Goal: Participate in discussion: Engage in conversation with other users on a specific topic

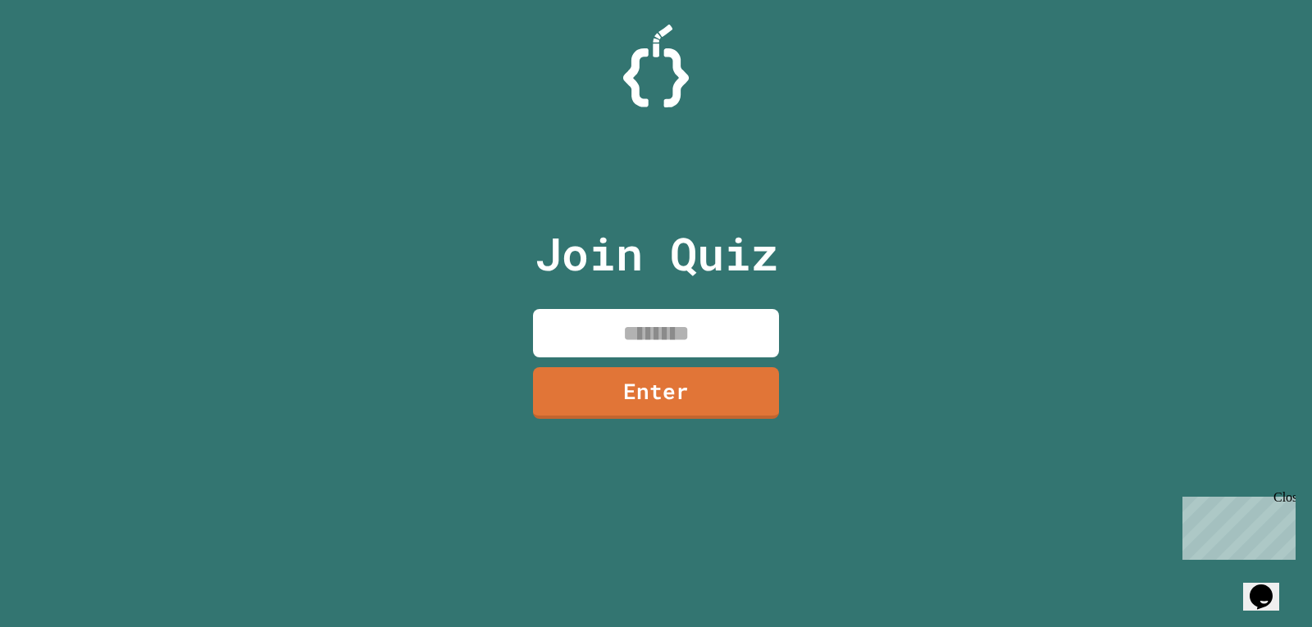
click at [719, 337] on input at bounding box center [656, 333] width 246 height 48
type input "********"
click at [746, 410] on link "Enter" at bounding box center [656, 392] width 249 height 54
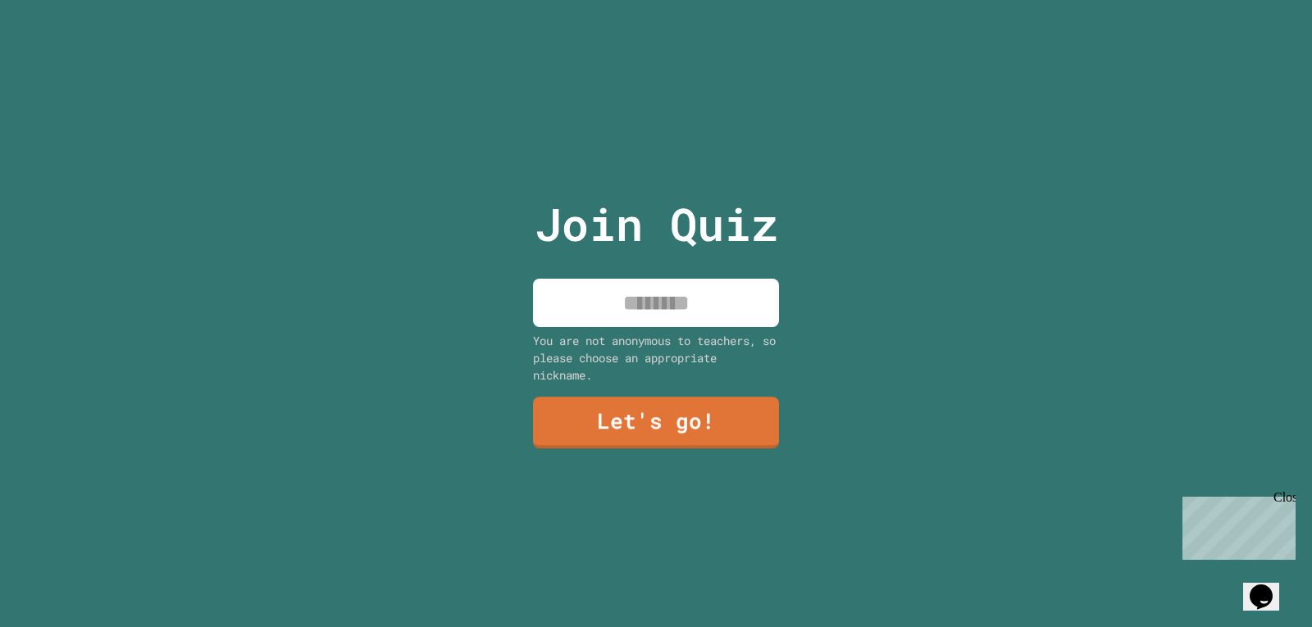
click at [680, 317] on input at bounding box center [656, 303] width 246 height 48
type input "*****"
click at [637, 397] on link "Let's go!" at bounding box center [656, 422] width 242 height 54
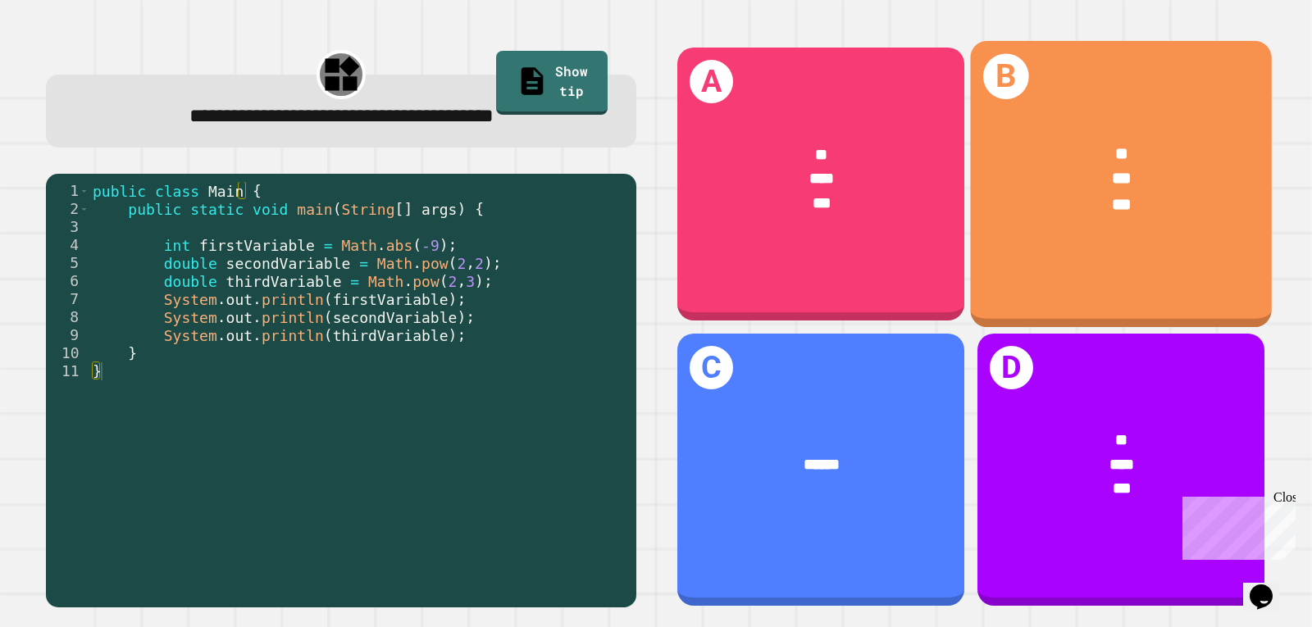
click at [1043, 258] on div "B ** *** ***" at bounding box center [1121, 184] width 302 height 286
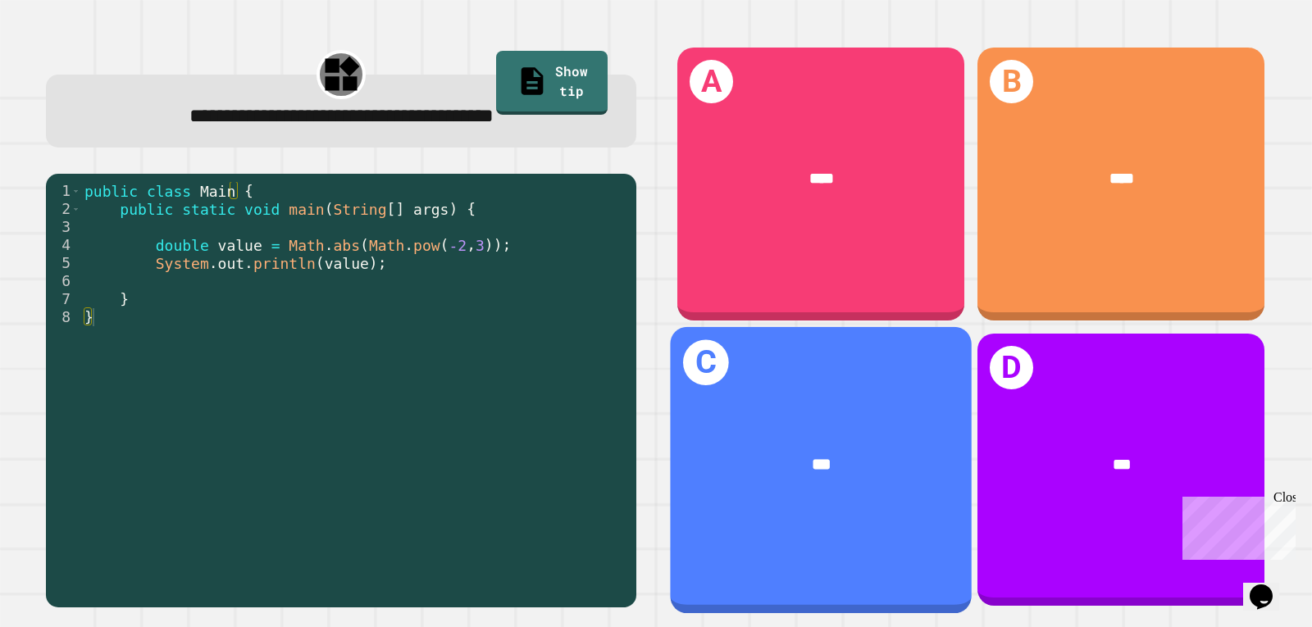
click at [822, 420] on div "***" at bounding box center [821, 465] width 302 height 91
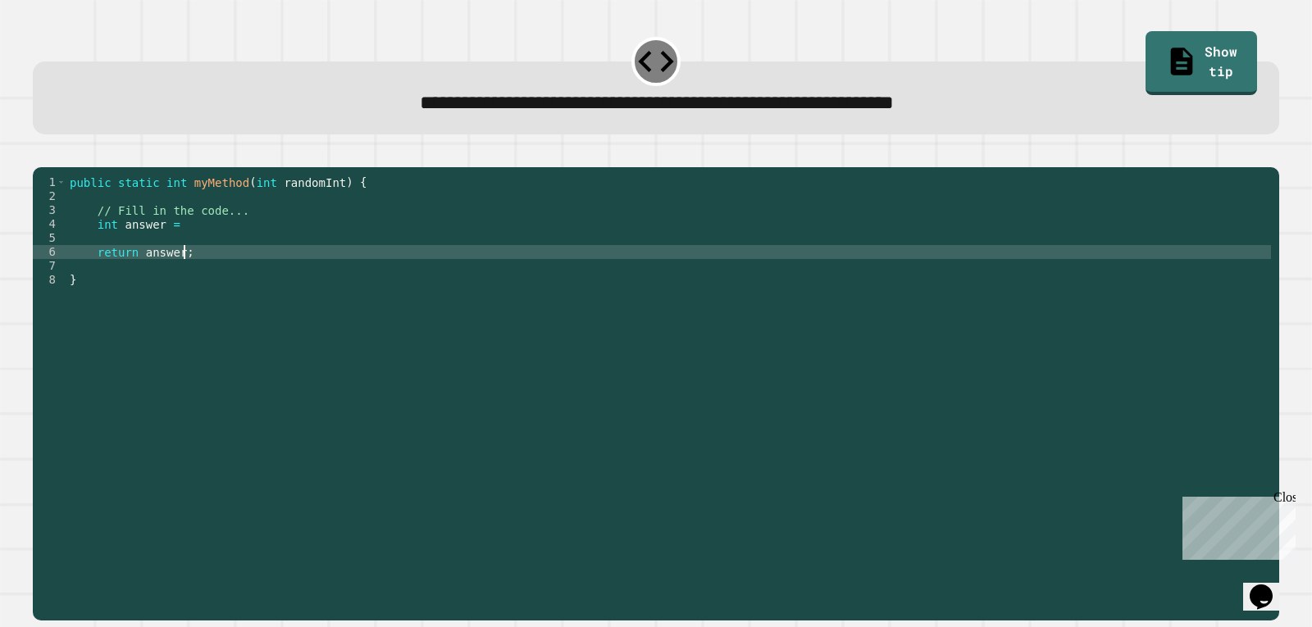
click at [211, 272] on div "public static int myMethod ( int randomInt ) { // Fill in the code... int answe…" at bounding box center [668, 378] width 1205 height 404
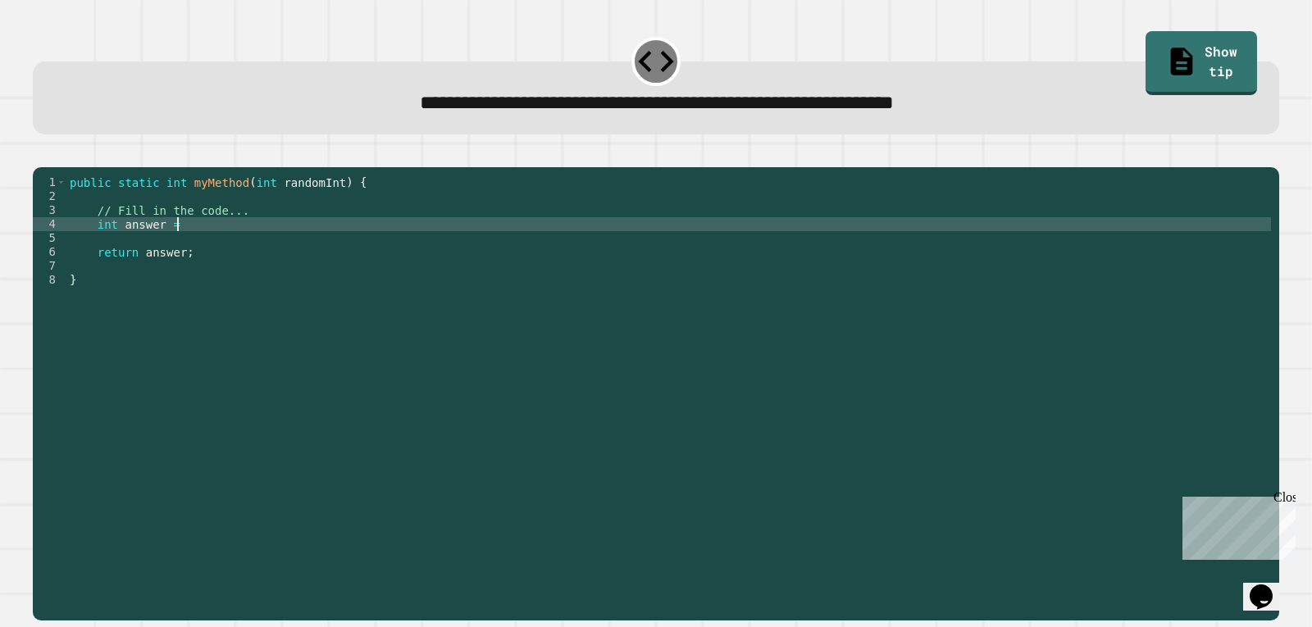
click at [199, 249] on div "public static int myMethod ( int randomInt ) { // Fill in the code... int answe…" at bounding box center [668, 378] width 1205 height 404
click at [41, 153] on button "button" at bounding box center [41, 153] width 0 height 0
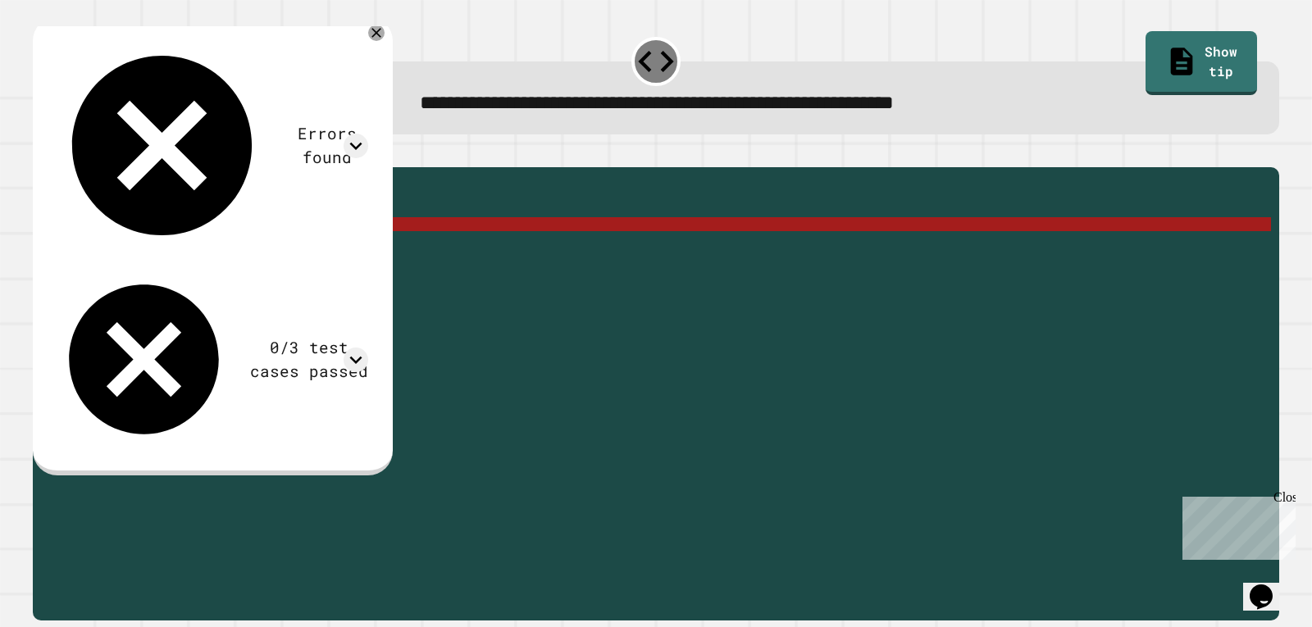
drag, startPoint x: 242, startPoint y: 243, endPoint x: 185, endPoint y: 246, distance: 56.7
click at [185, 246] on div "public static int myMethod ( int randomInt ) { // Fill in the code... int answe…" at bounding box center [668, 378] width 1205 height 404
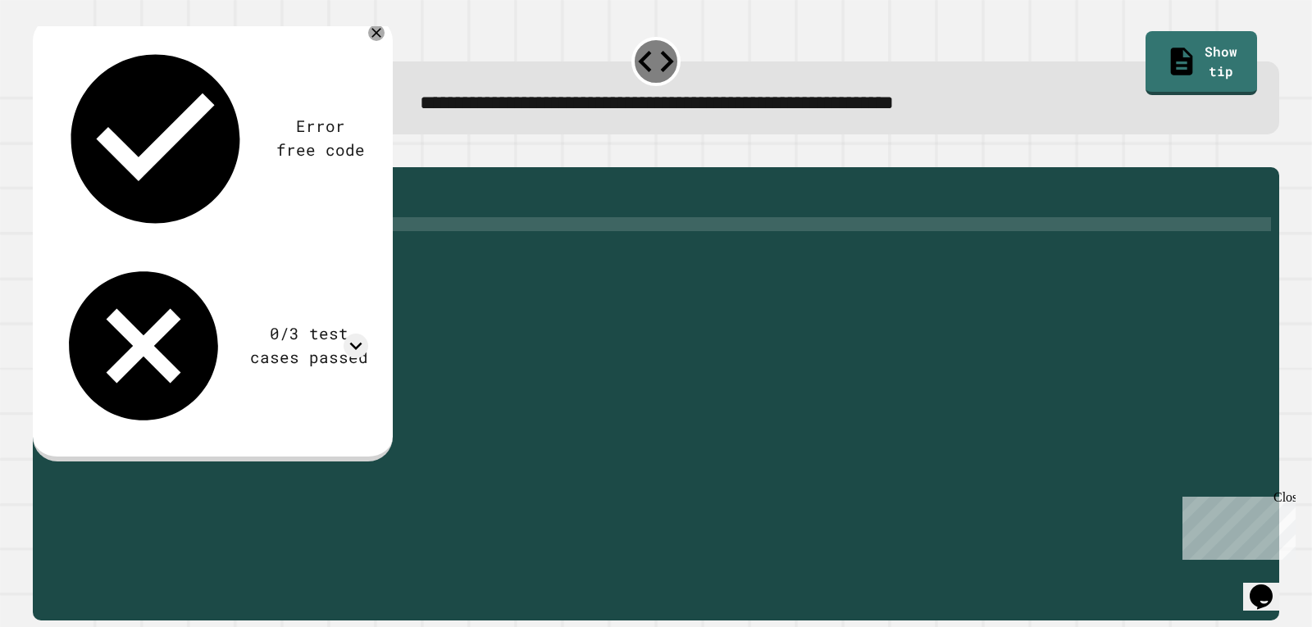
scroll to position [0, 7]
click at [181, 250] on div "public static int myMethod ( int randomInt ) { // Fill in the code... int answe…" at bounding box center [668, 378] width 1205 height 404
click at [41, 153] on button "button" at bounding box center [41, 153] width 0 height 0
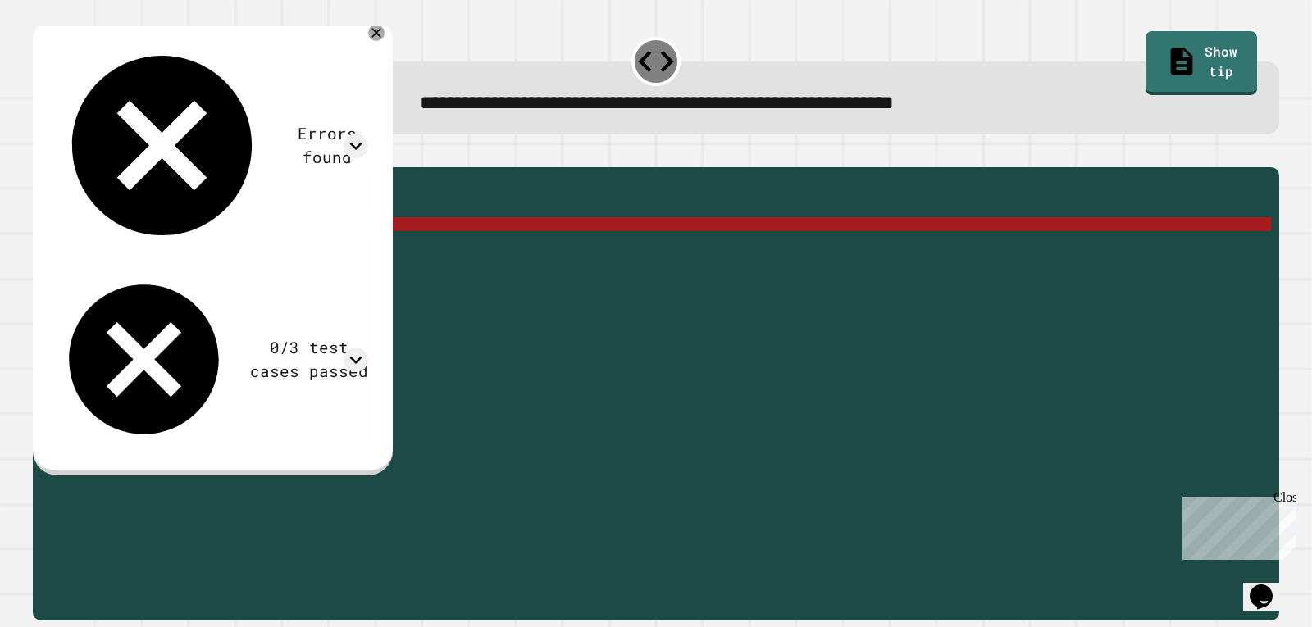
drag, startPoint x: 287, startPoint y: 244, endPoint x: 184, endPoint y: 249, distance: 103.5
click at [184, 249] on div "public static int myMethod ( int randomInt ) { // Fill in the code... int answe…" at bounding box center [668, 378] width 1205 height 404
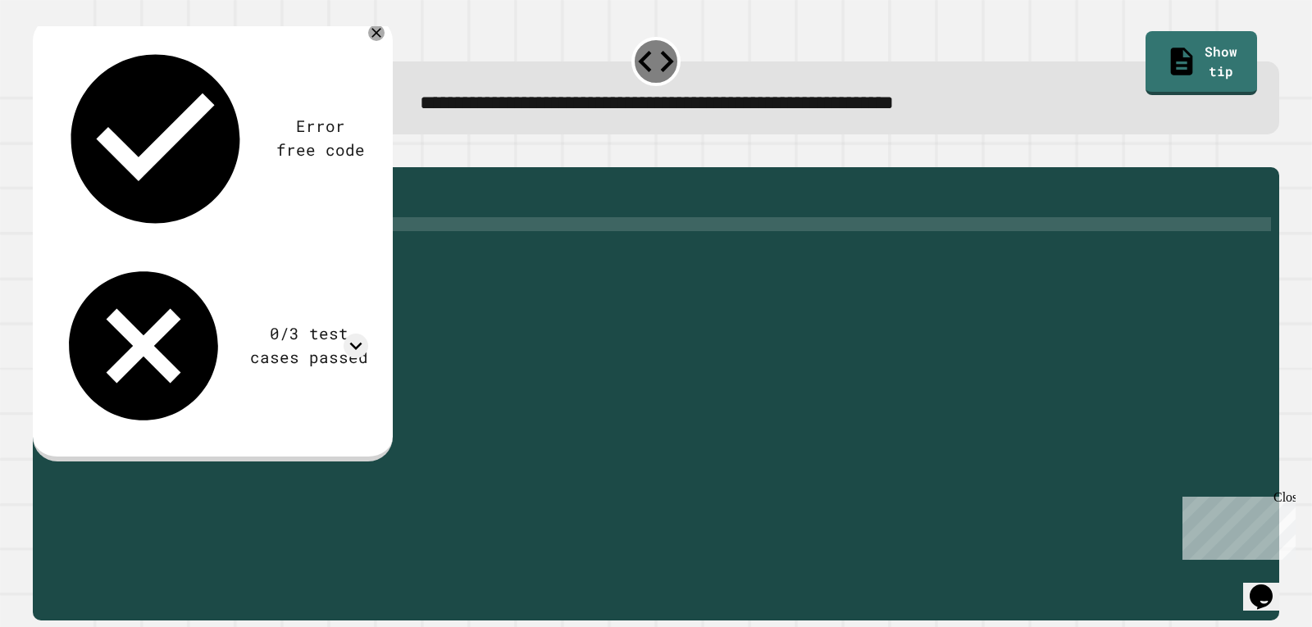
scroll to position [0, 11]
type textarea "**********"
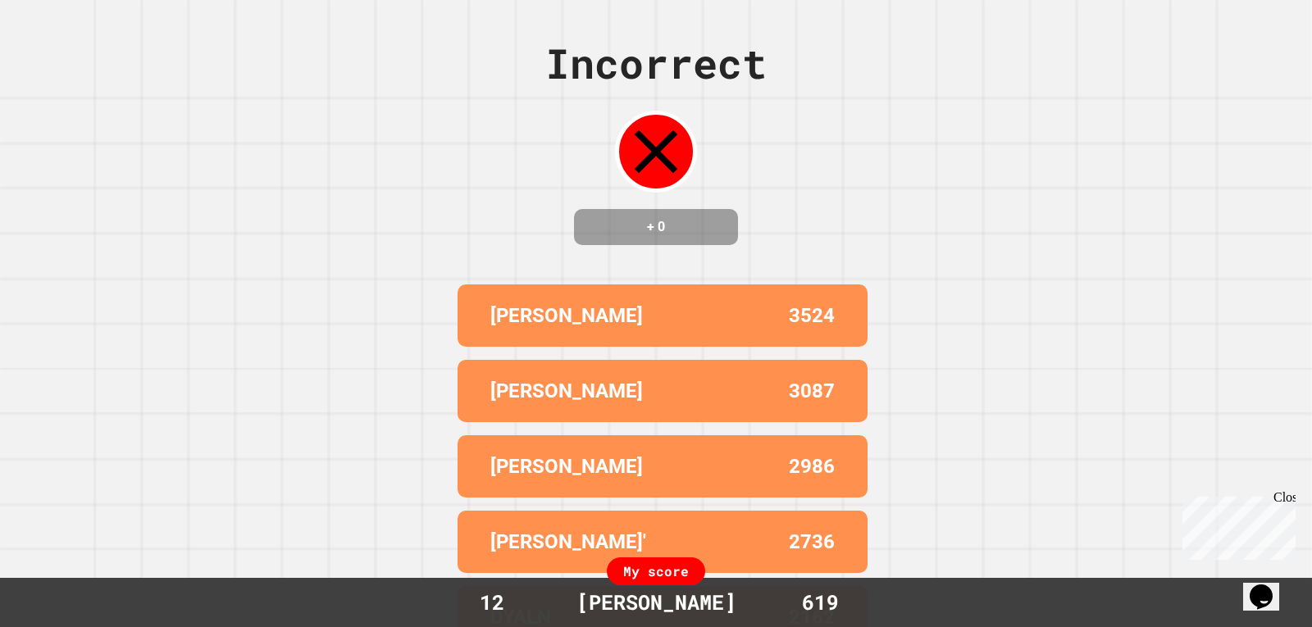
drag, startPoint x: 270, startPoint y: 144, endPoint x: 270, endPoint y: 153, distance: 9.8
click at [270, 153] on div "Incorrect + 0 [PERSON_NAME] 3524 [PERSON_NAME] 3087 [PERSON_NAME] 2986 [PERSON_…" at bounding box center [656, 313] width 1312 height 627
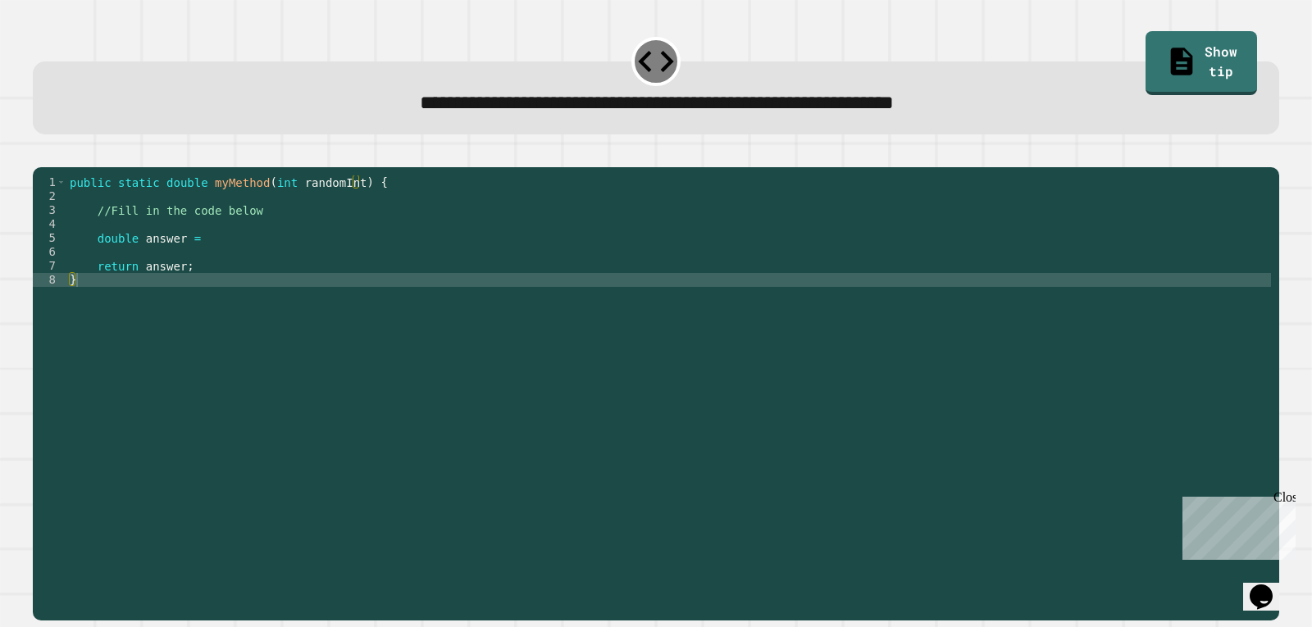
click at [507, 250] on div "public static double myMethod ( int randomInt ) { //Fill in the code below doub…" at bounding box center [668, 378] width 1205 height 404
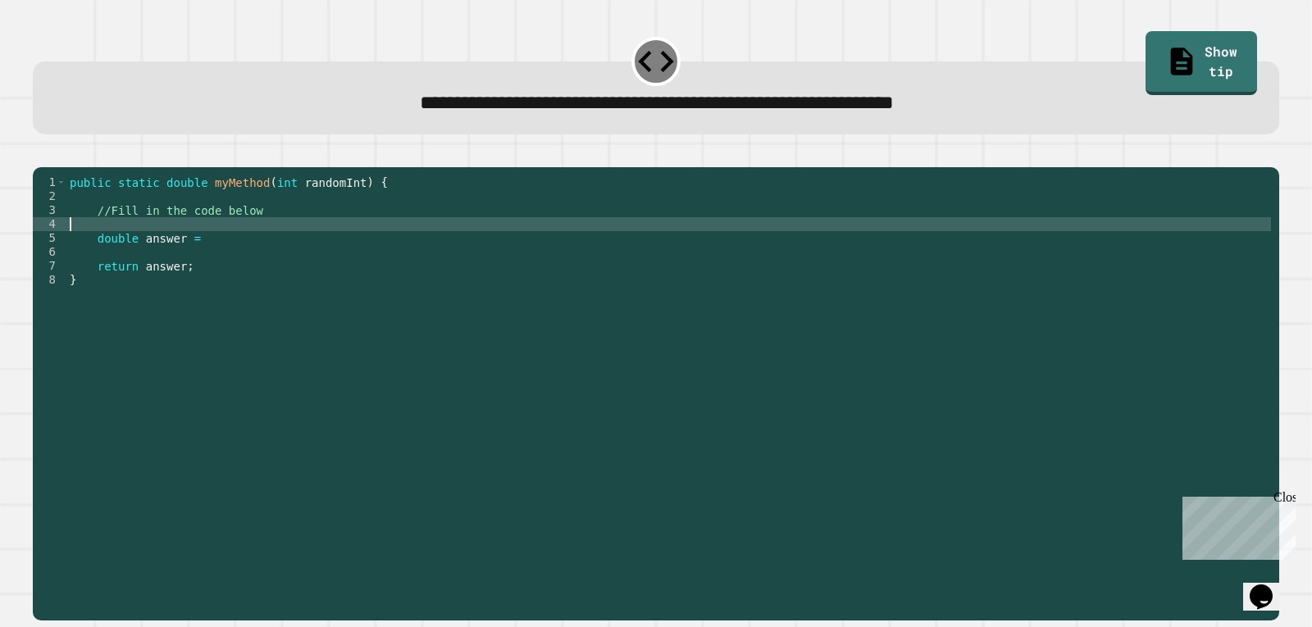
click at [349, 281] on div "public static double myMethod ( int randomInt ) { //Fill in the code below doub…" at bounding box center [668, 378] width 1205 height 404
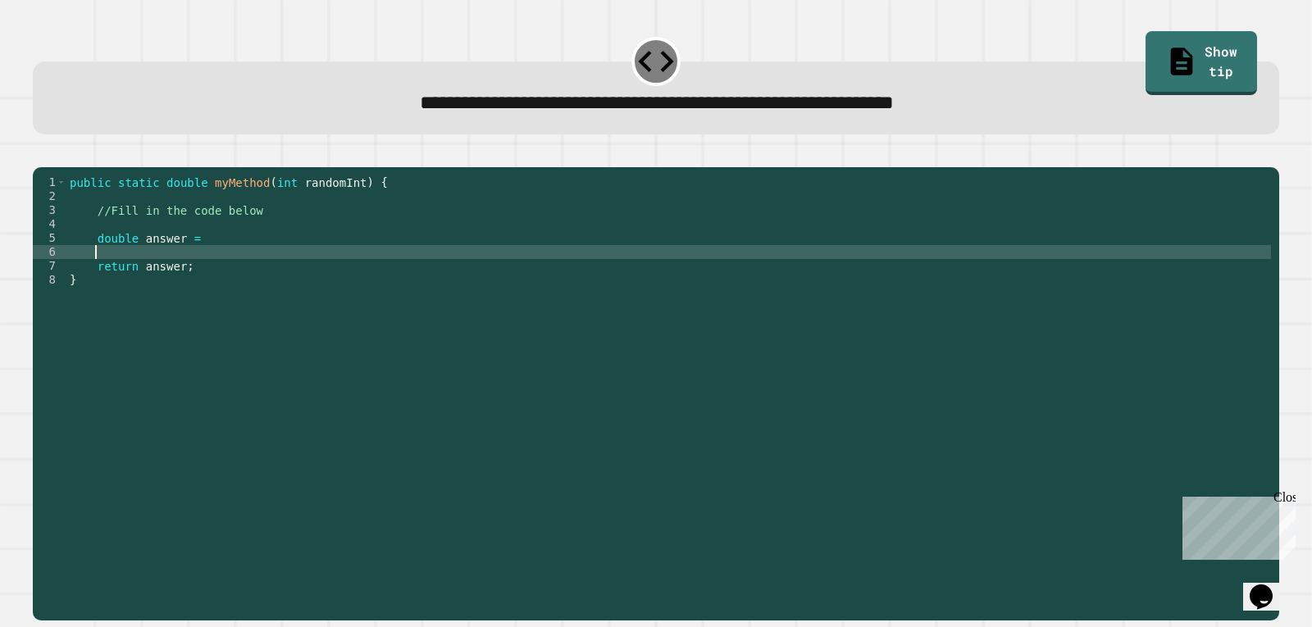
click at [358, 263] on div "public static double myMethod ( int randomInt ) { //Fill in the code below doub…" at bounding box center [668, 378] width 1205 height 404
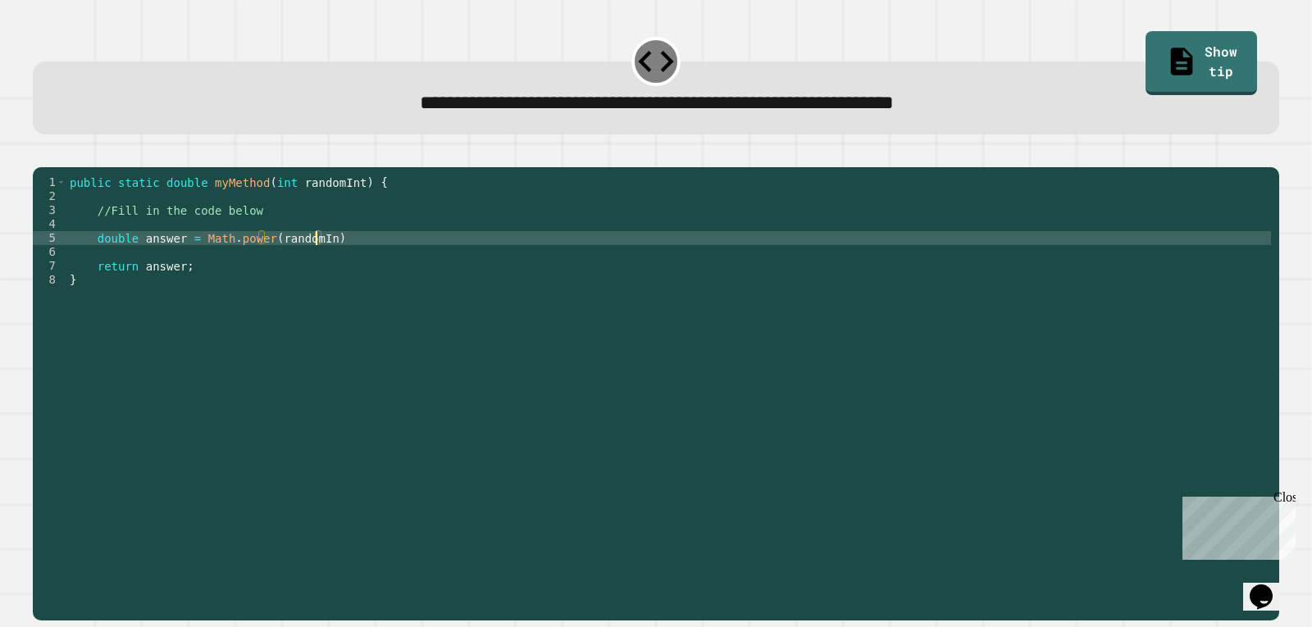
scroll to position [0, 17]
click at [41, 153] on icon "button" at bounding box center [41, 153] width 0 height 0
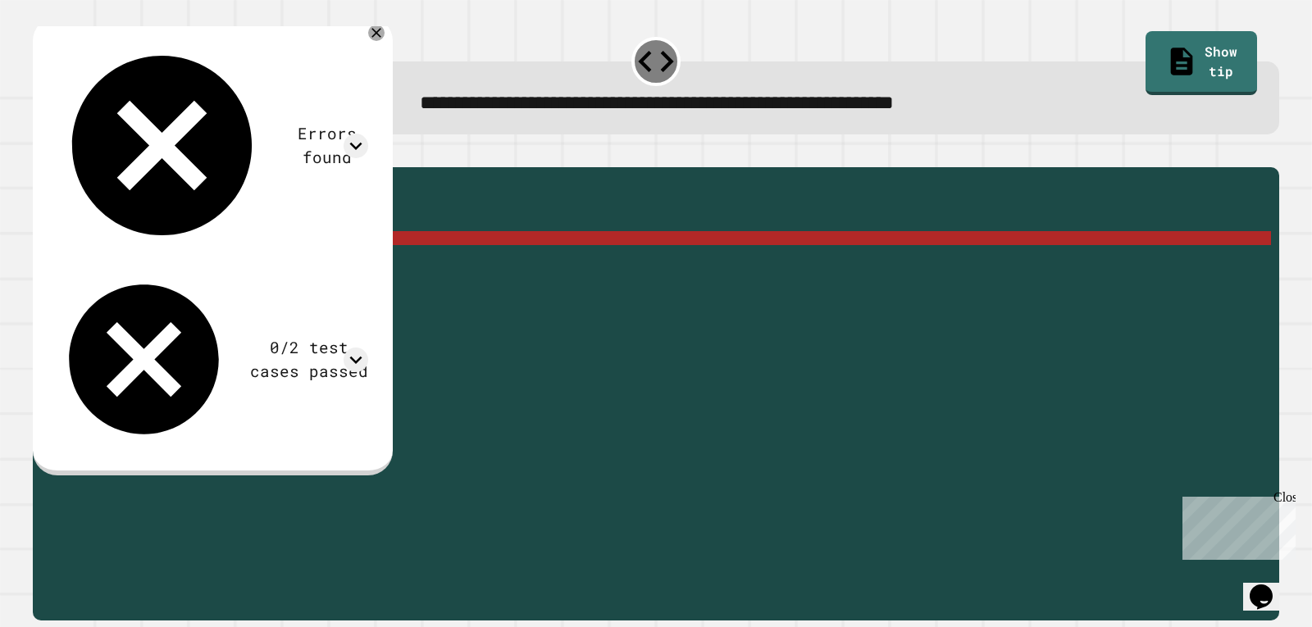
click at [283, 262] on div "public static double myMethod ( int randomInt ) { //Fill in the code below doub…" at bounding box center [668, 378] width 1205 height 404
click at [340, 262] on div "public static double myMethod ( int randomInt ) { //Fill in the code below doub…" at bounding box center [668, 378] width 1205 height 404
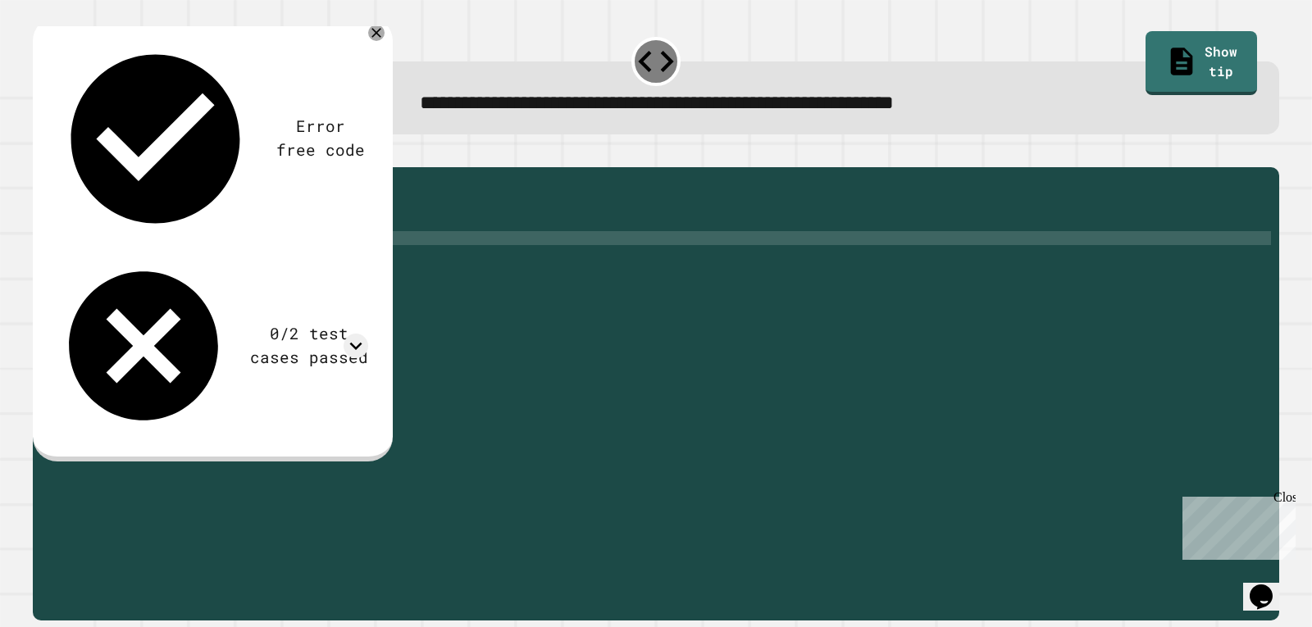
scroll to position [0, 19]
click at [41, 153] on button "button" at bounding box center [41, 153] width 0 height 0
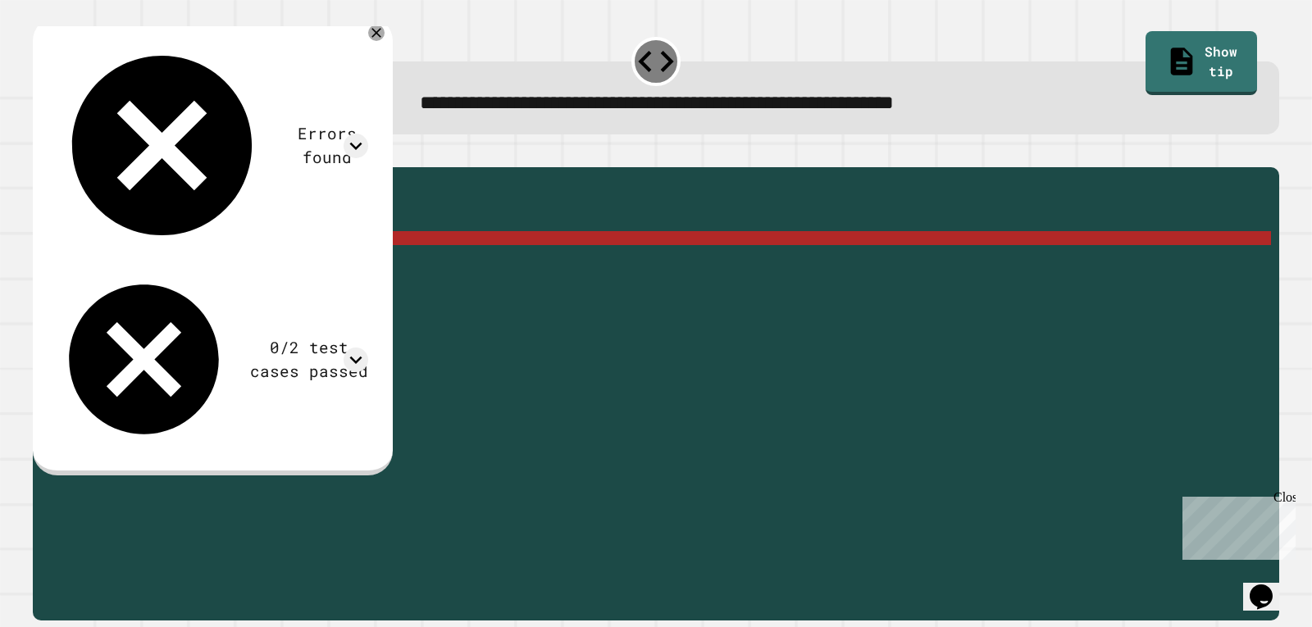
click at [256, 260] on div "public static double myMethod ( int randomInt ) { //Fill in the code below doub…" at bounding box center [668, 378] width 1205 height 404
click at [258, 261] on div "public static double myMethod ( int randomInt ) { //Fill in the code below doub…" at bounding box center [668, 378] width 1205 height 404
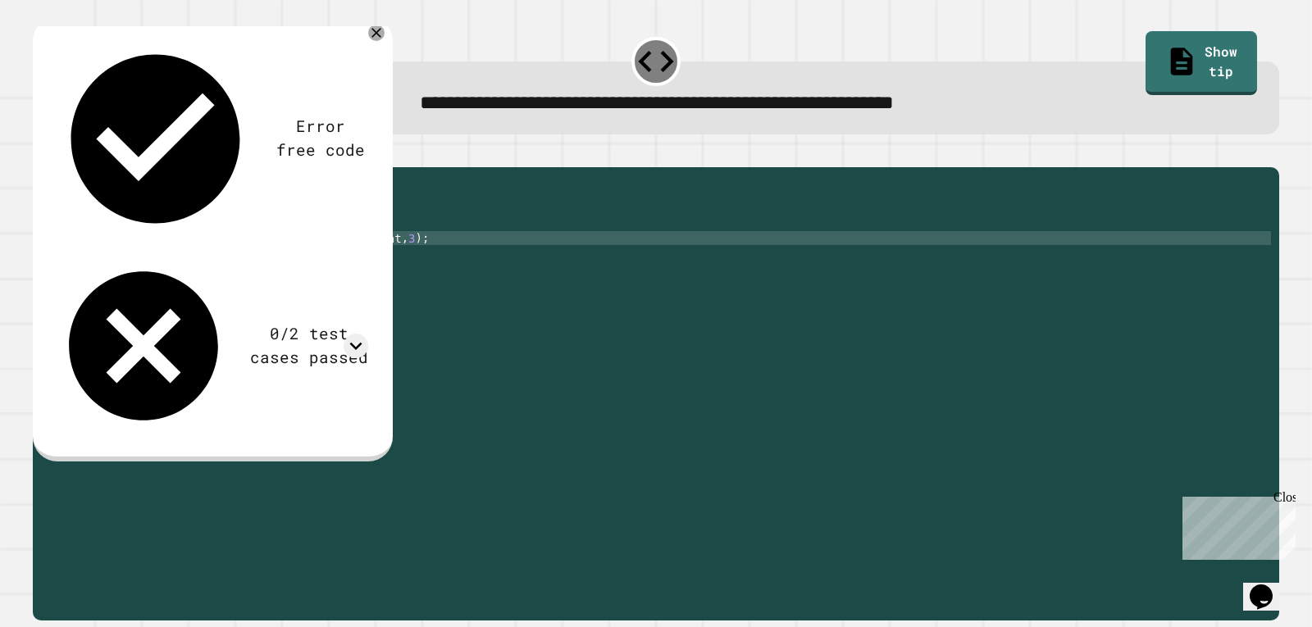
type textarea "**********"
click at [39, 159] on div at bounding box center [656, 158] width 1247 height 20
click at [41, 153] on icon "button" at bounding box center [41, 153] width 0 height 0
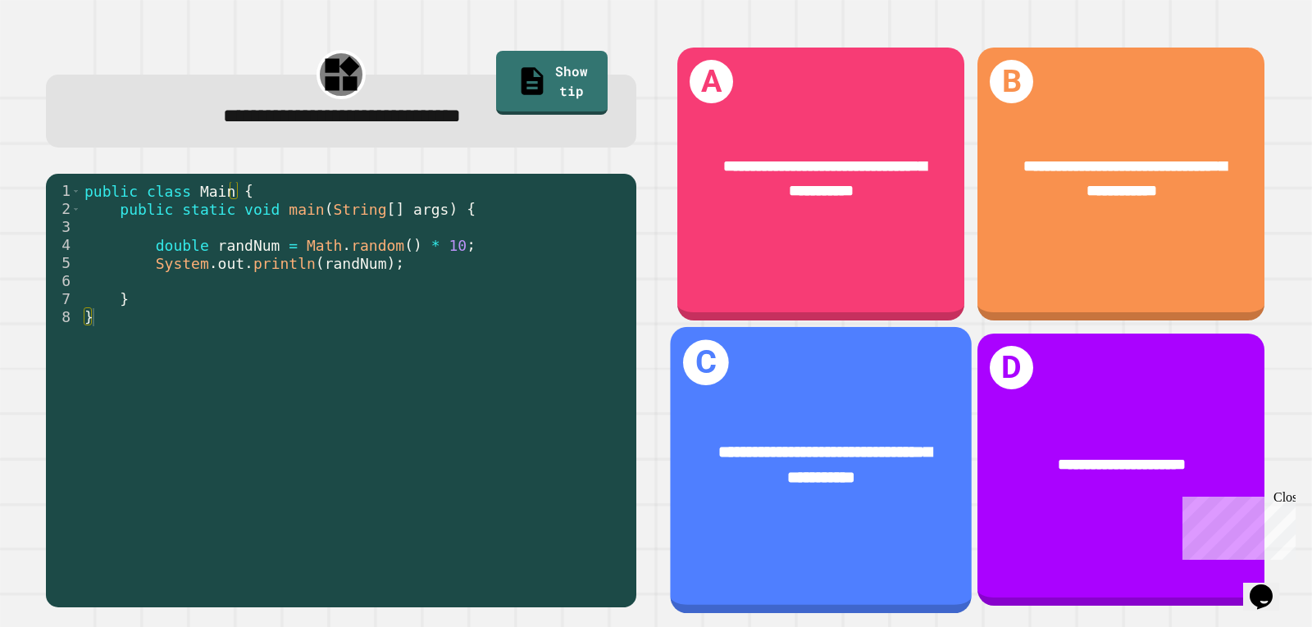
click at [757, 356] on div "**********" at bounding box center [821, 469] width 302 height 286
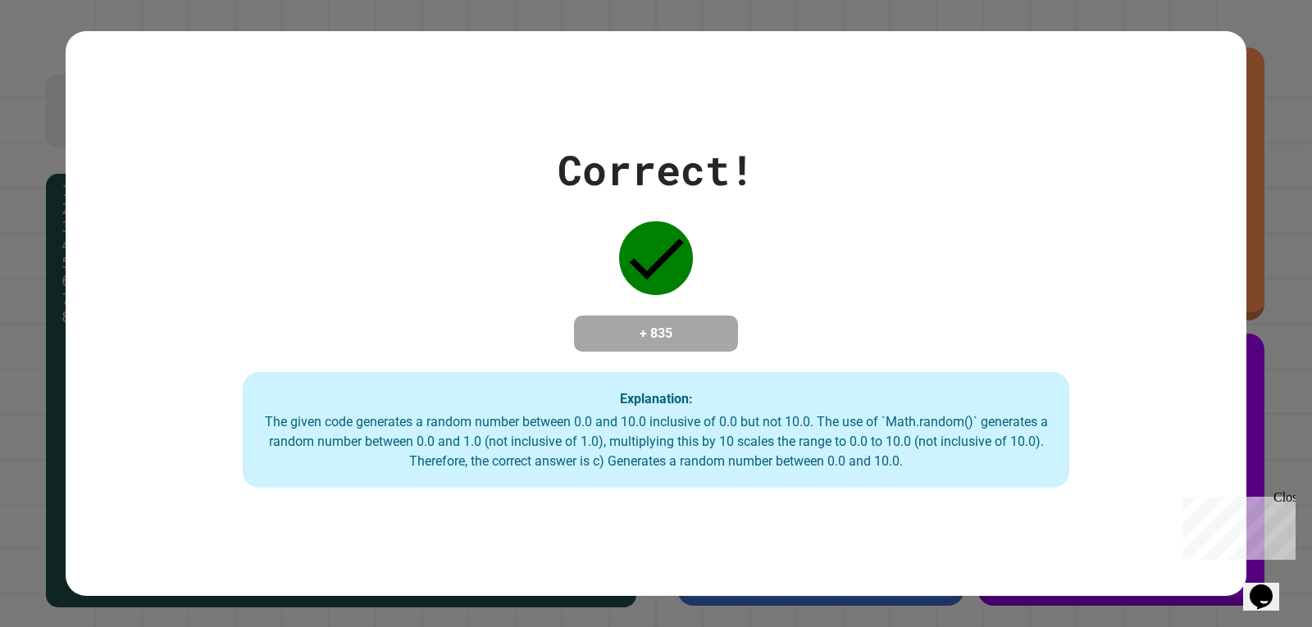
click at [759, 356] on div "Correct! + 835 Explanation: The given code generates a random number between 0.…" at bounding box center [656, 313] width 1181 height 349
click at [1272, 108] on div "Correct! + 835 Explanation: The given code generates a random number between 0.…" at bounding box center [656, 313] width 1312 height 627
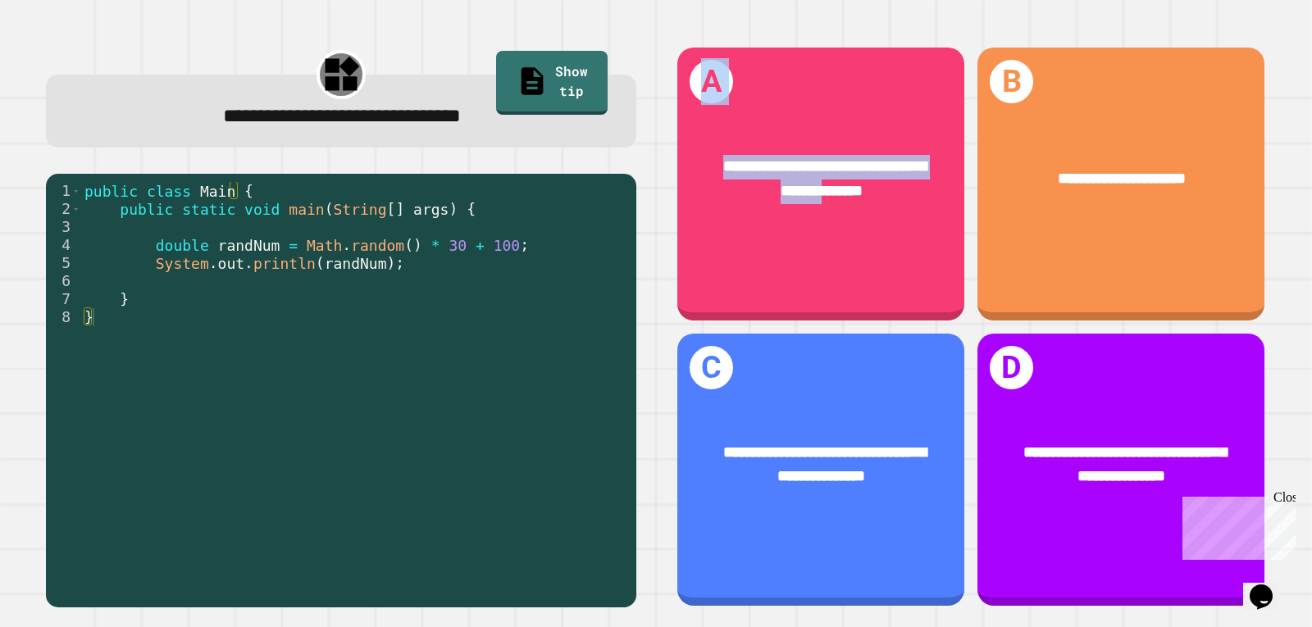
drag, startPoint x: 842, startPoint y: 200, endPoint x: 377, endPoint y: 301, distance: 475.9
click at [380, 299] on div "**********" at bounding box center [656, 326] width 1260 height 601
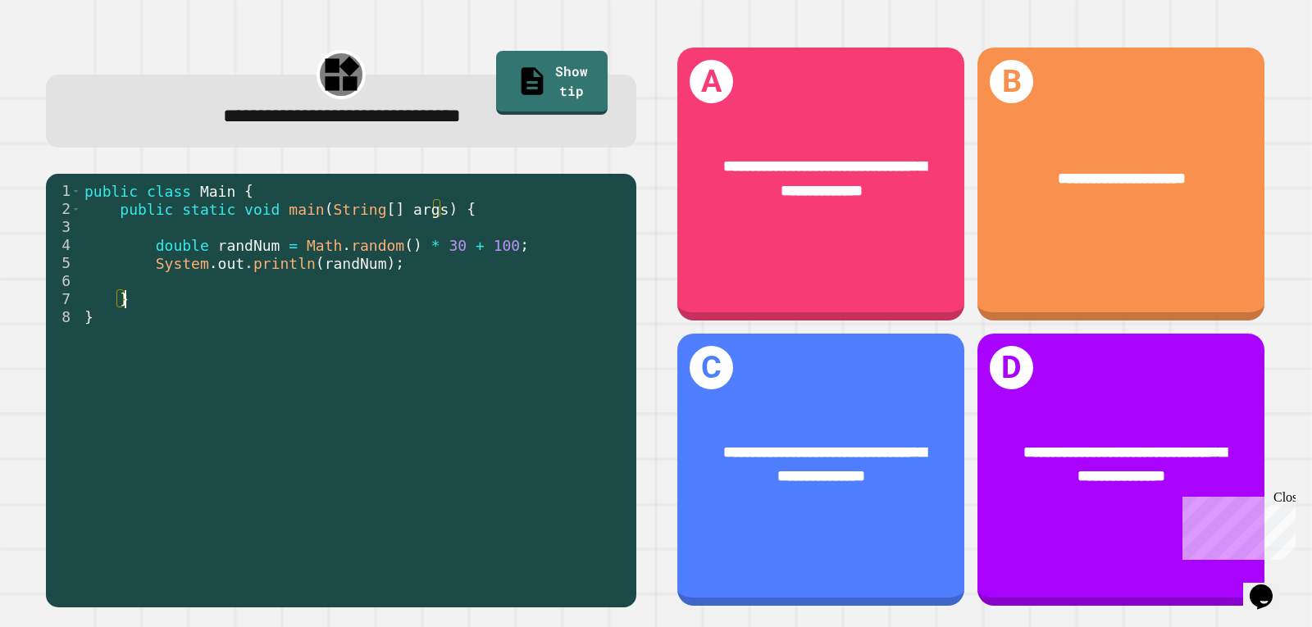
click at [379, 306] on div "public class Main { public static void main ( String [ ] args ) { double randNu…" at bounding box center [354, 389] width 547 height 415
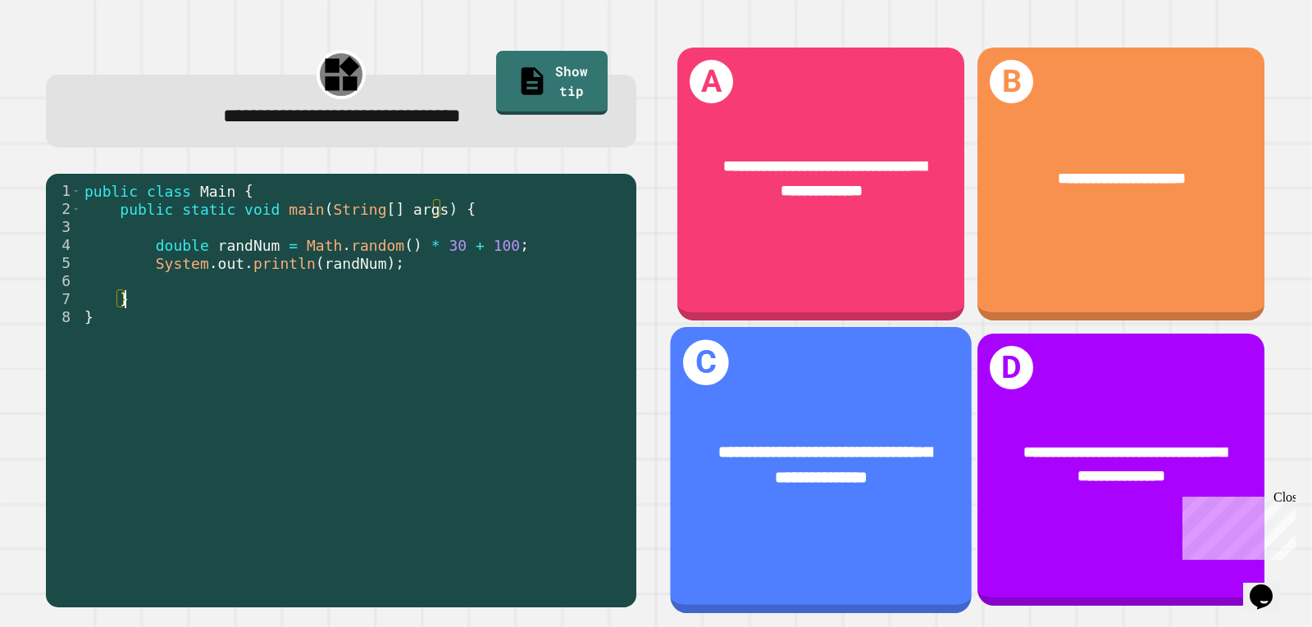
click at [793, 384] on div "**********" at bounding box center [821, 469] width 302 height 286
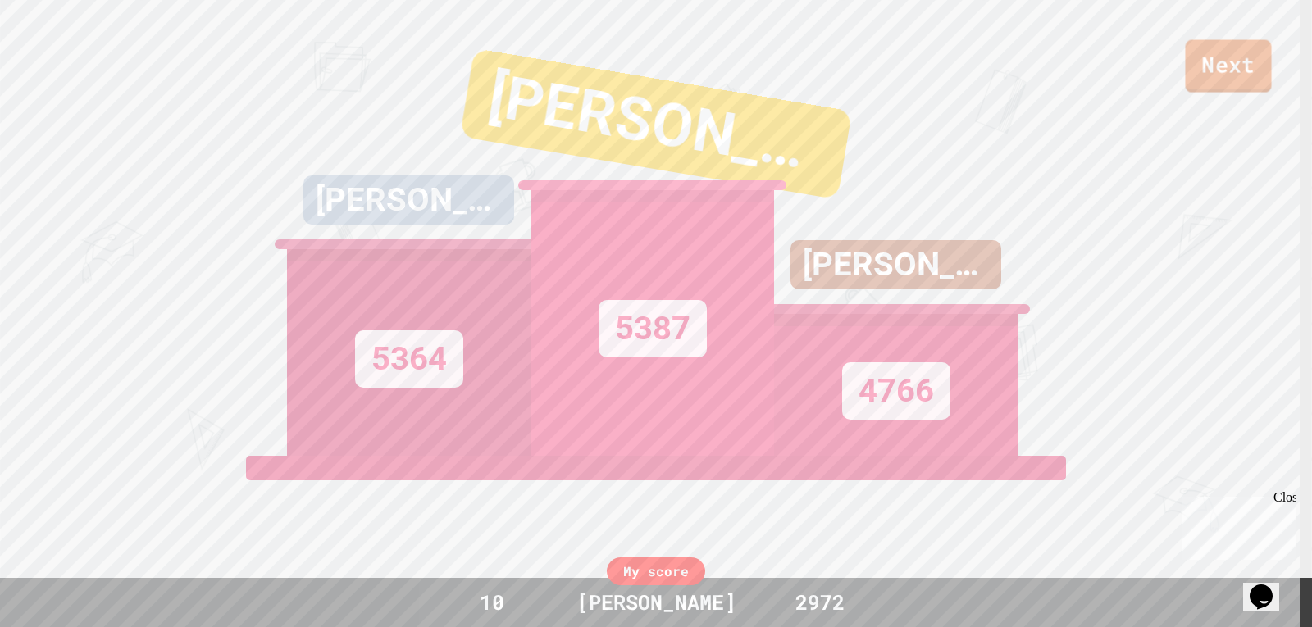
click at [1209, 59] on link "Next" at bounding box center [1228, 66] width 86 height 52
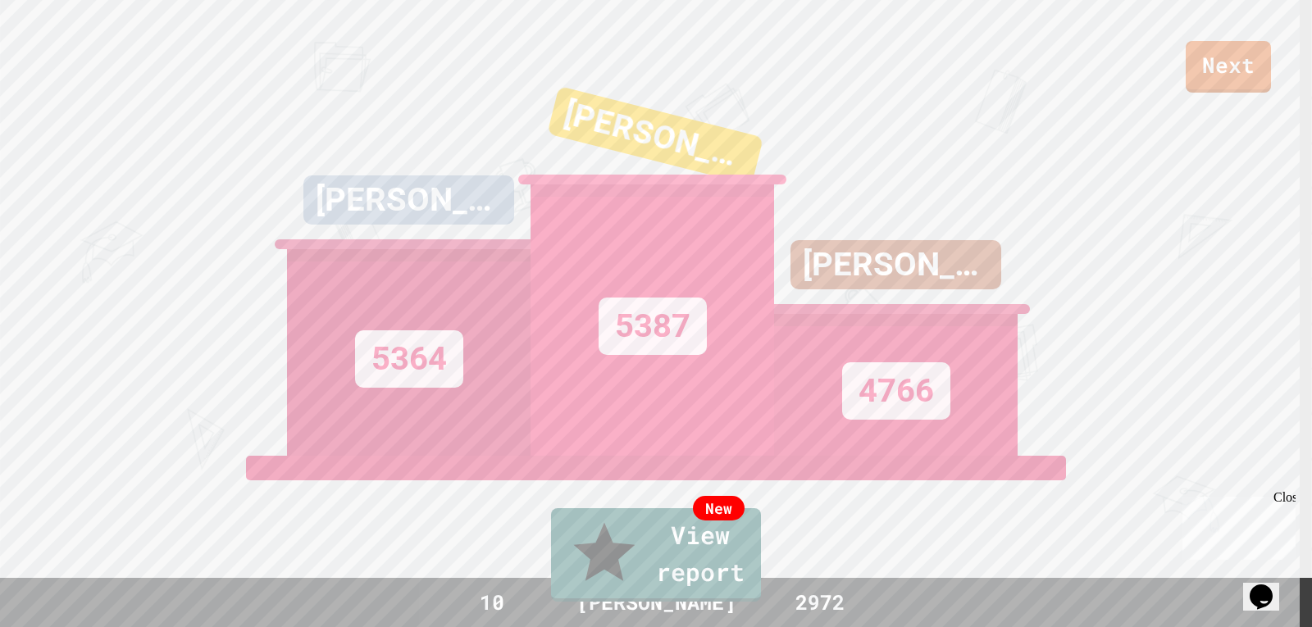
drag, startPoint x: 1226, startPoint y: 52, endPoint x: 1211, endPoint y: 106, distance: 56.3
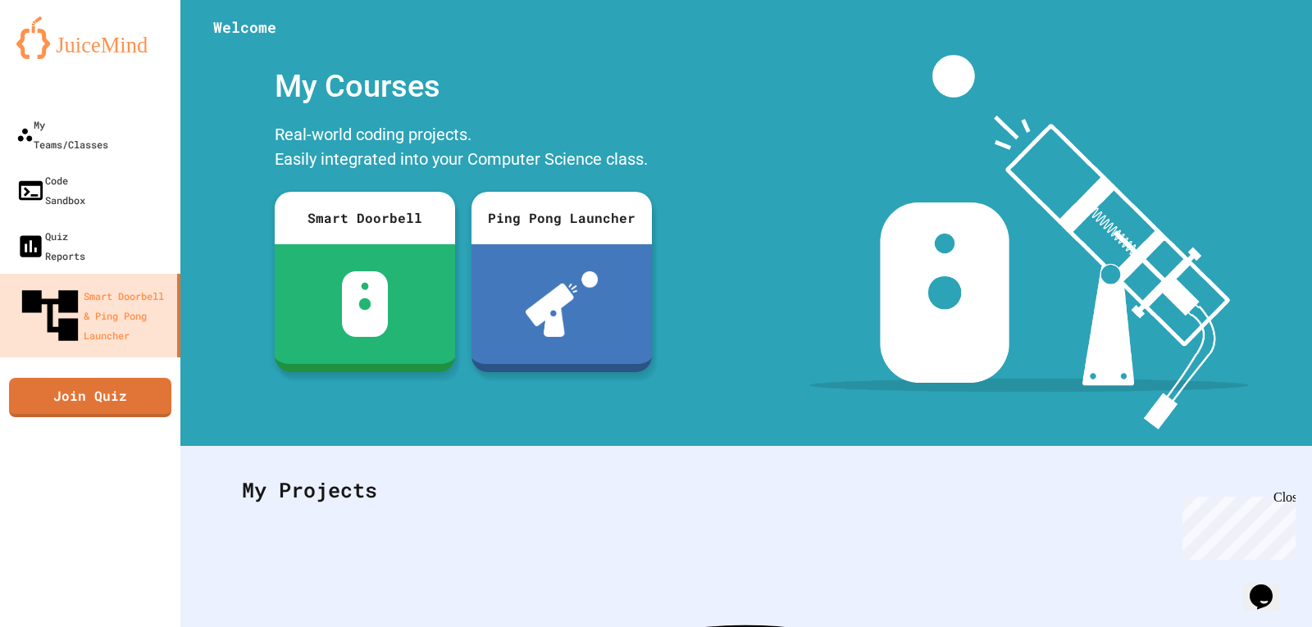
click at [266, 9] on div at bounding box center [746, 24] width 1132 height 49
